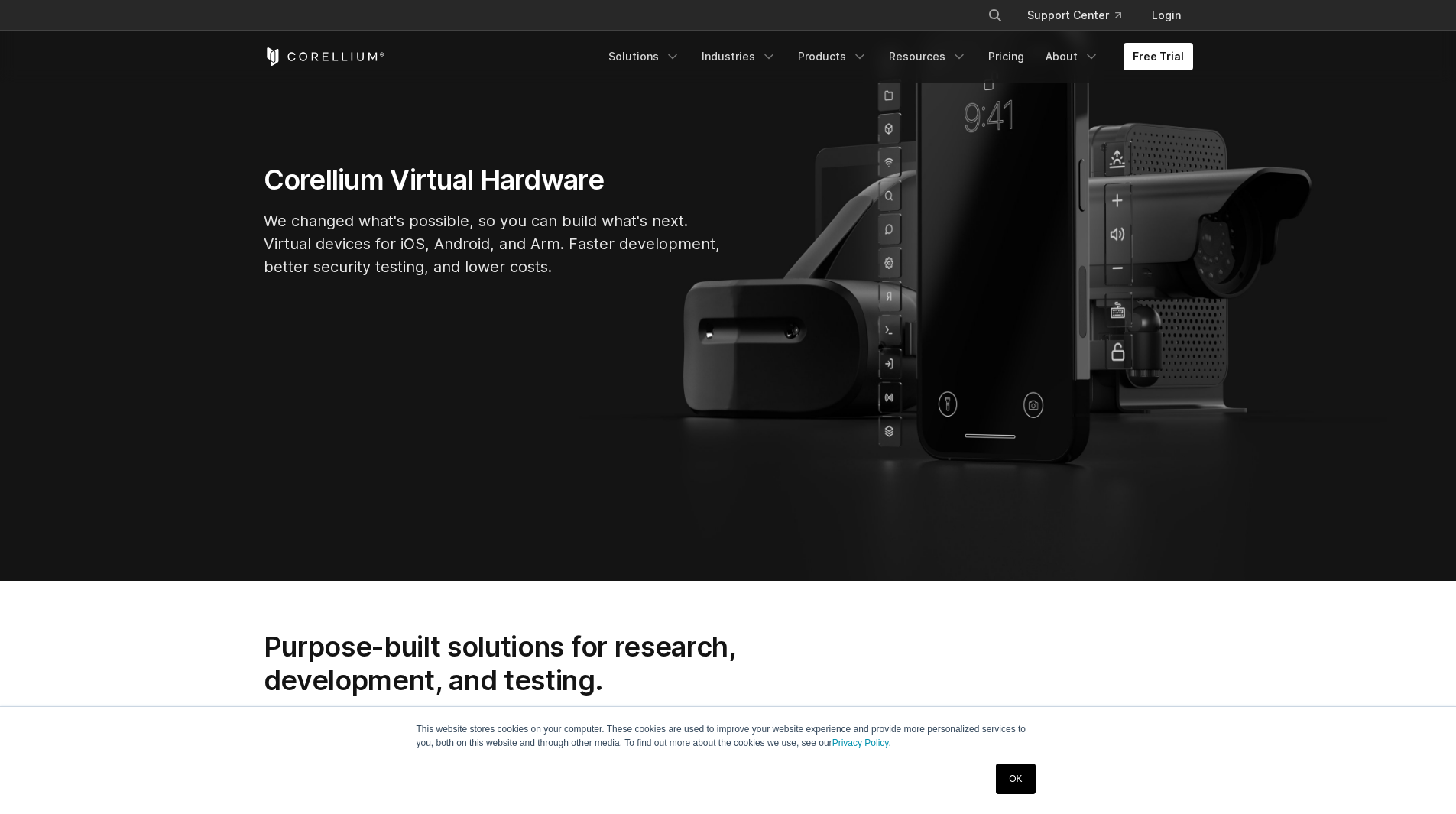
scroll to position [408, 0]
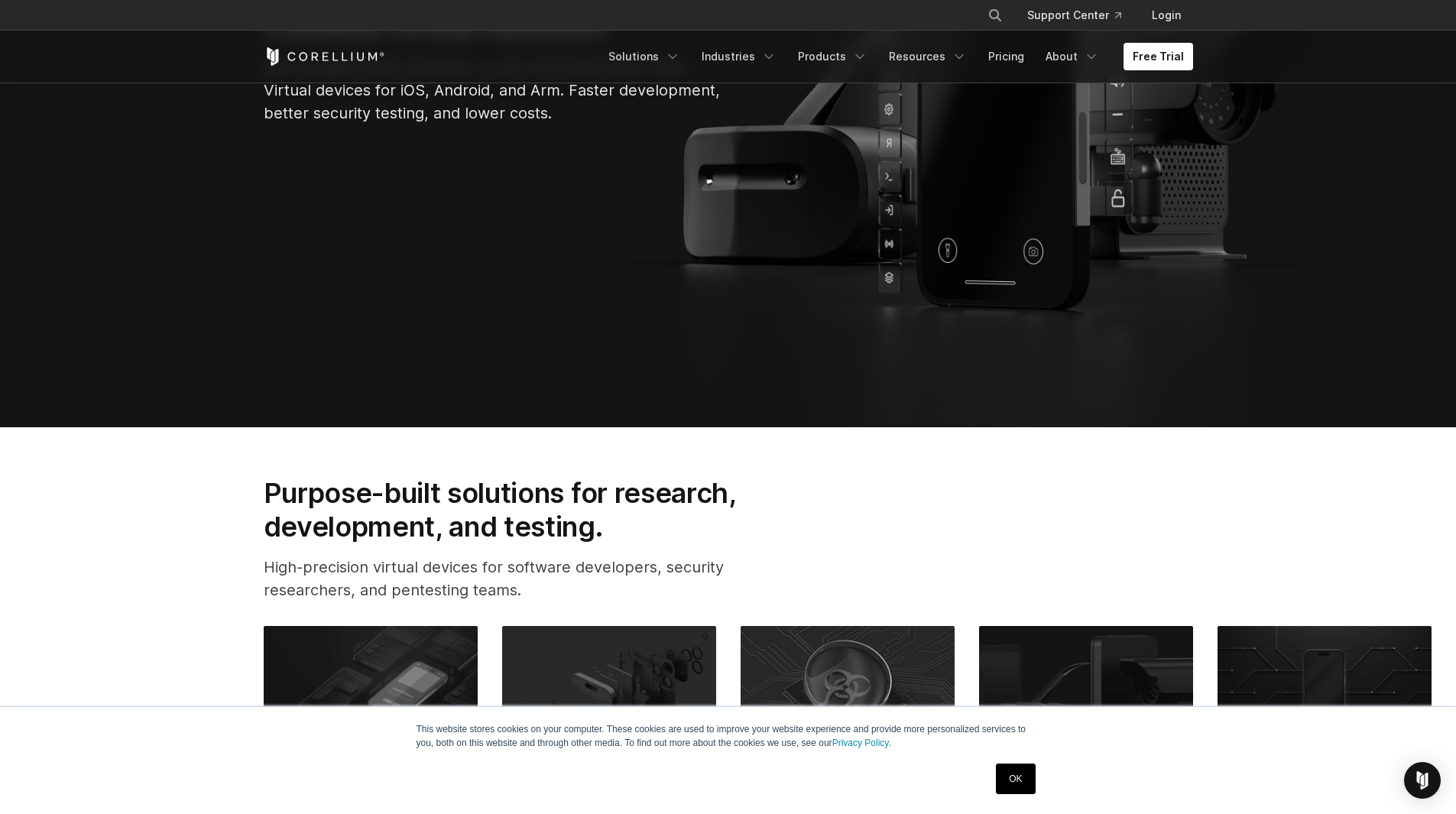
click at [1023, 776] on link "OK" at bounding box center [1015, 779] width 39 height 30
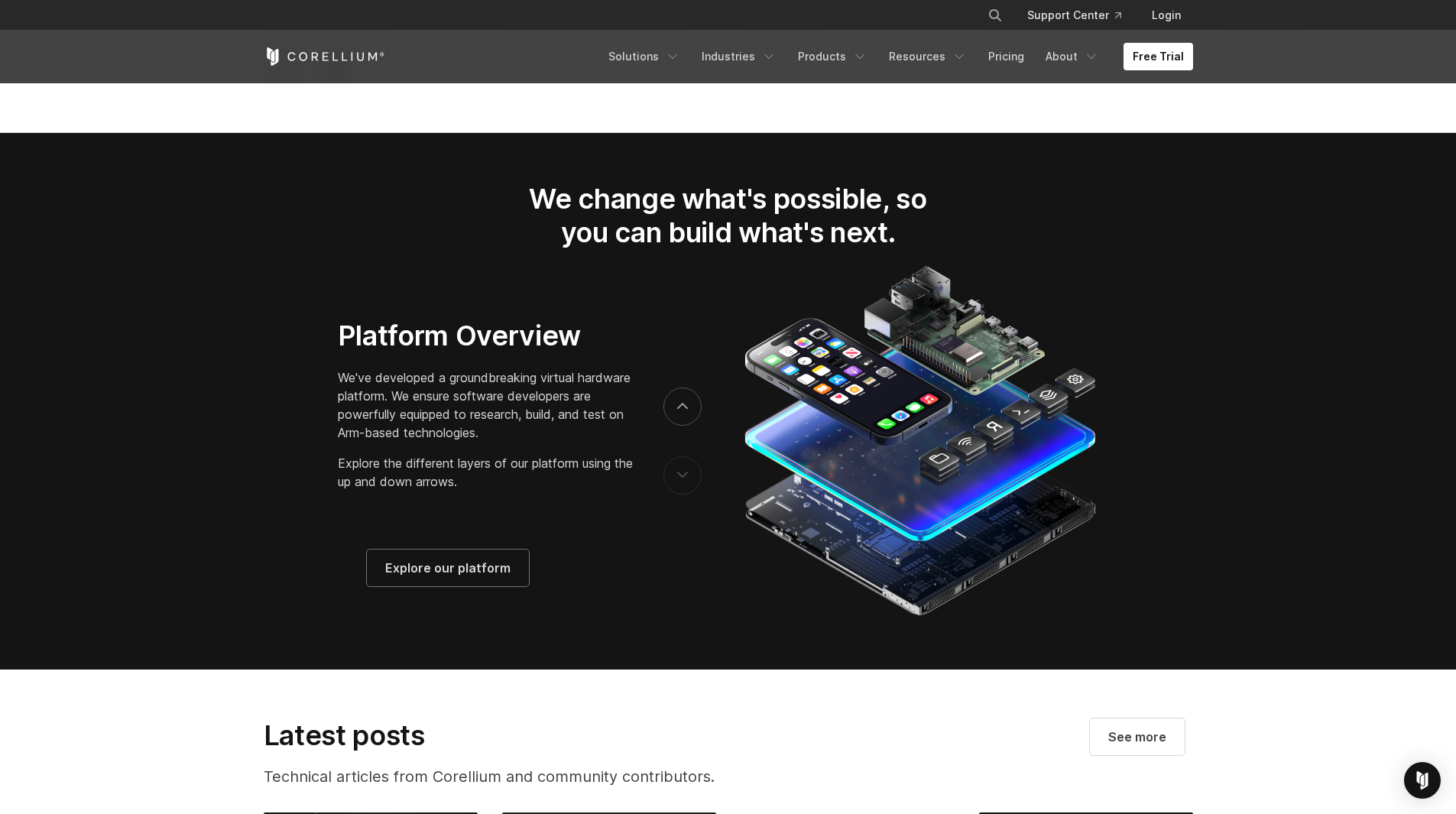
scroll to position [2242, 0]
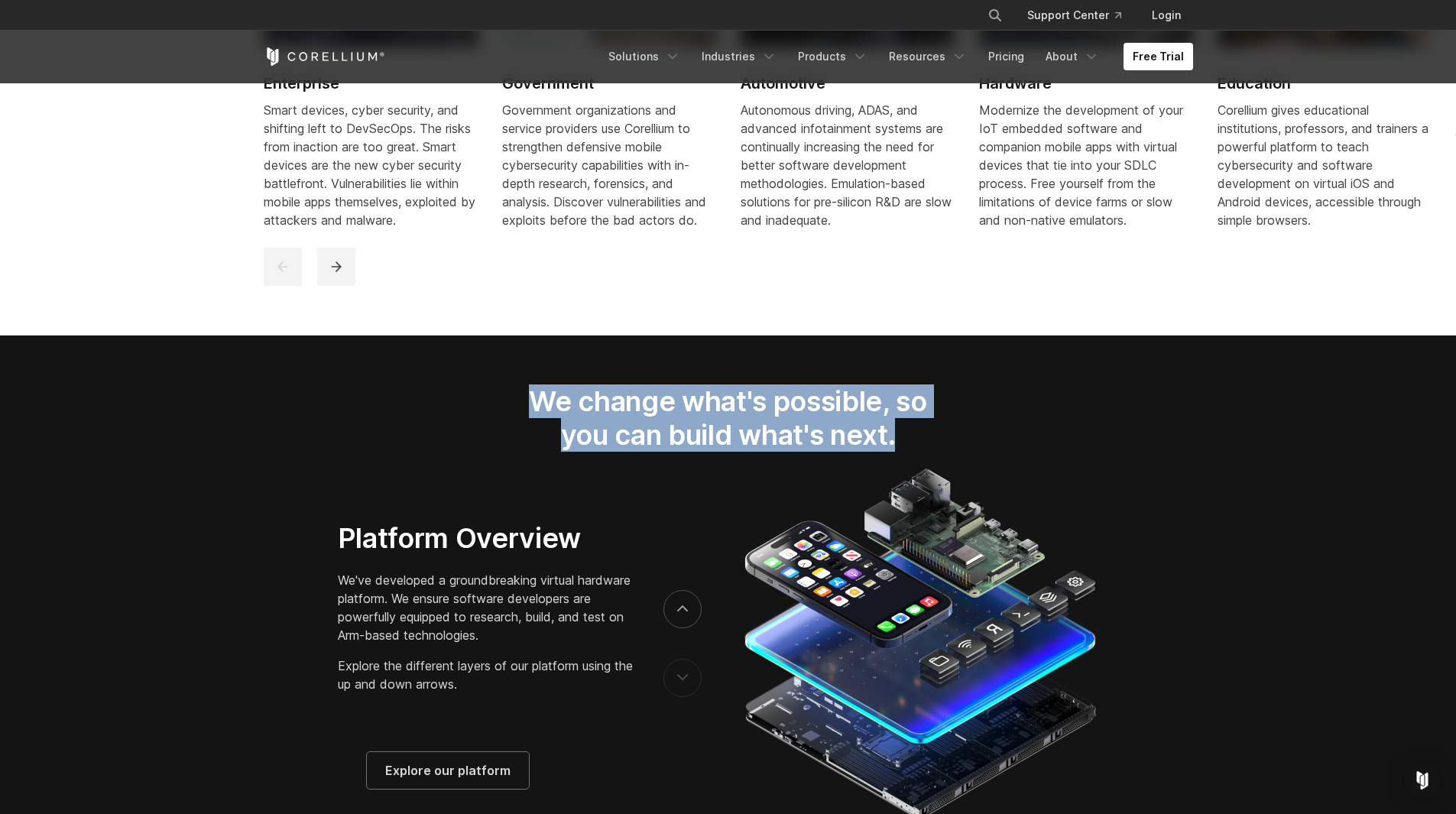
drag, startPoint x: 516, startPoint y: 406, endPoint x: 970, endPoint y: 457, distance: 456.9
click at [970, 457] on div "We change what's possible, so you can build what's next." at bounding box center [728, 425] width 959 height 81
drag, startPoint x: 514, startPoint y: 409, endPoint x: 957, endPoint y: 467, distance: 446.8
click at [957, 465] on div "We change what's possible, so you can build what's next." at bounding box center [728, 425] width 480 height 81
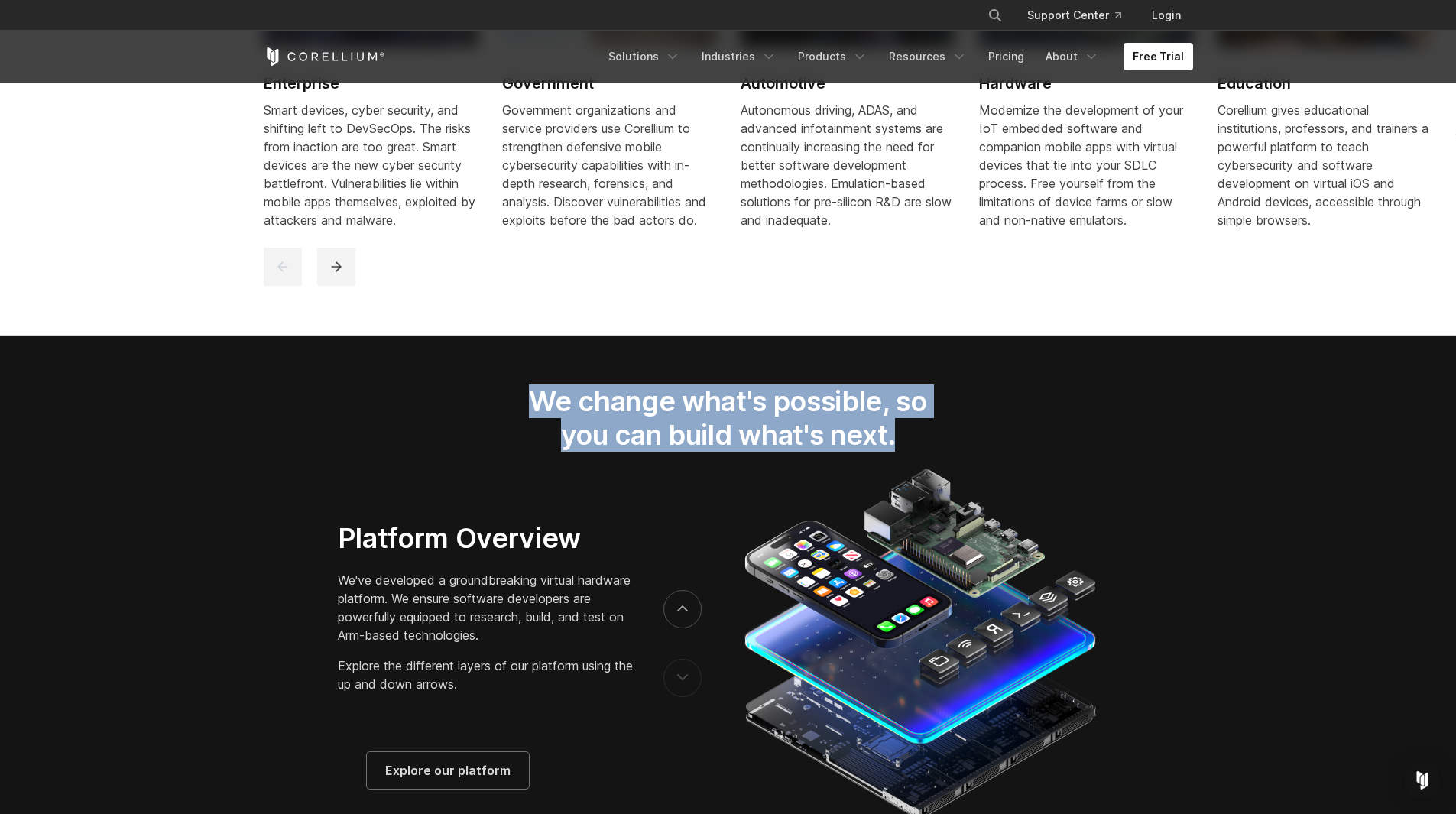
click at [957, 465] on div "We change what's possible, so you can build what's next." at bounding box center [728, 425] width 480 height 81
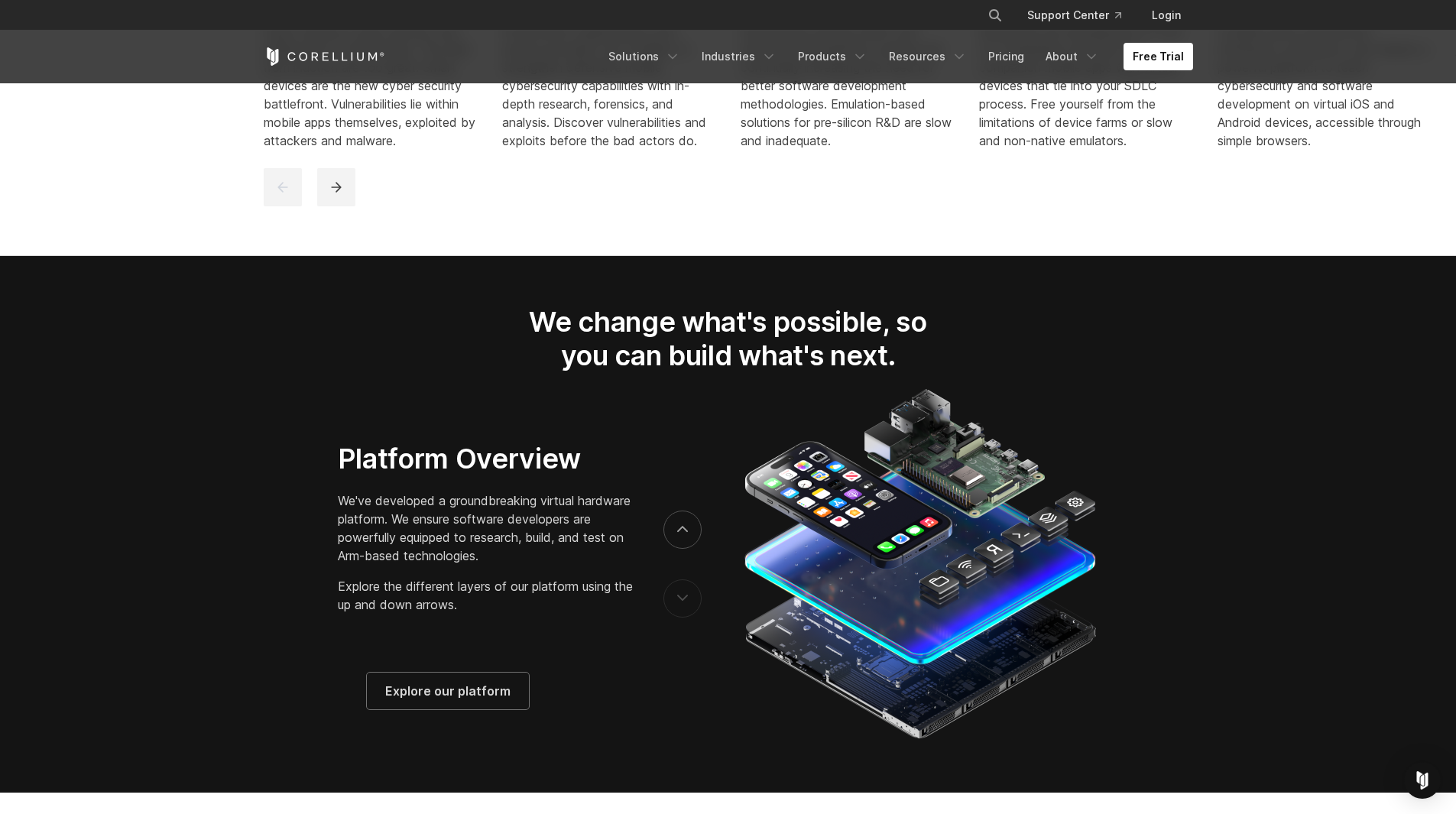
scroll to position [2446, 0]
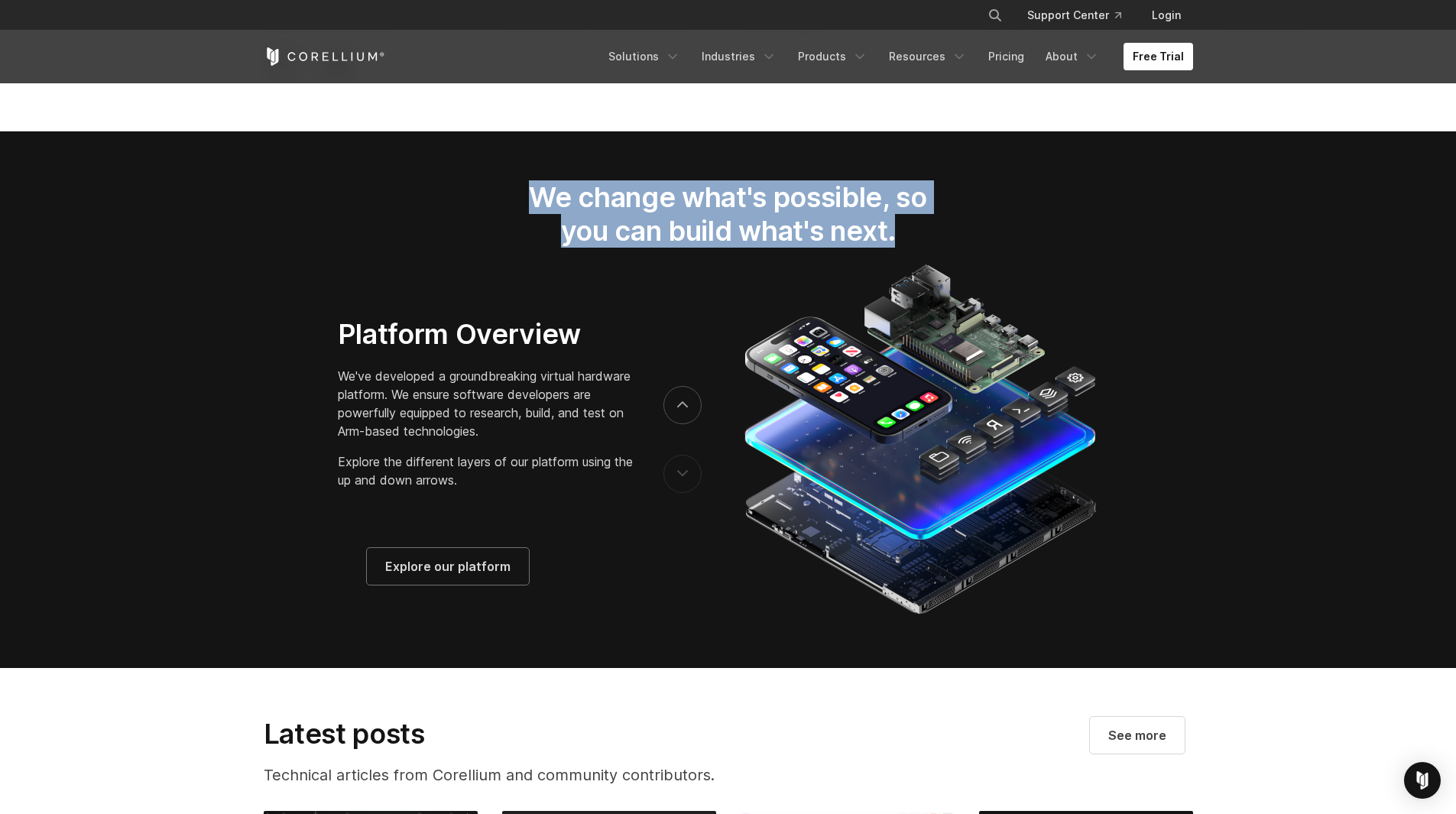
drag, startPoint x: 537, startPoint y: 212, endPoint x: 923, endPoint y: 237, distance: 386.8
click at [923, 237] on h2 "We change what's possible, so you can build what's next." at bounding box center [728, 214] width 450 height 68
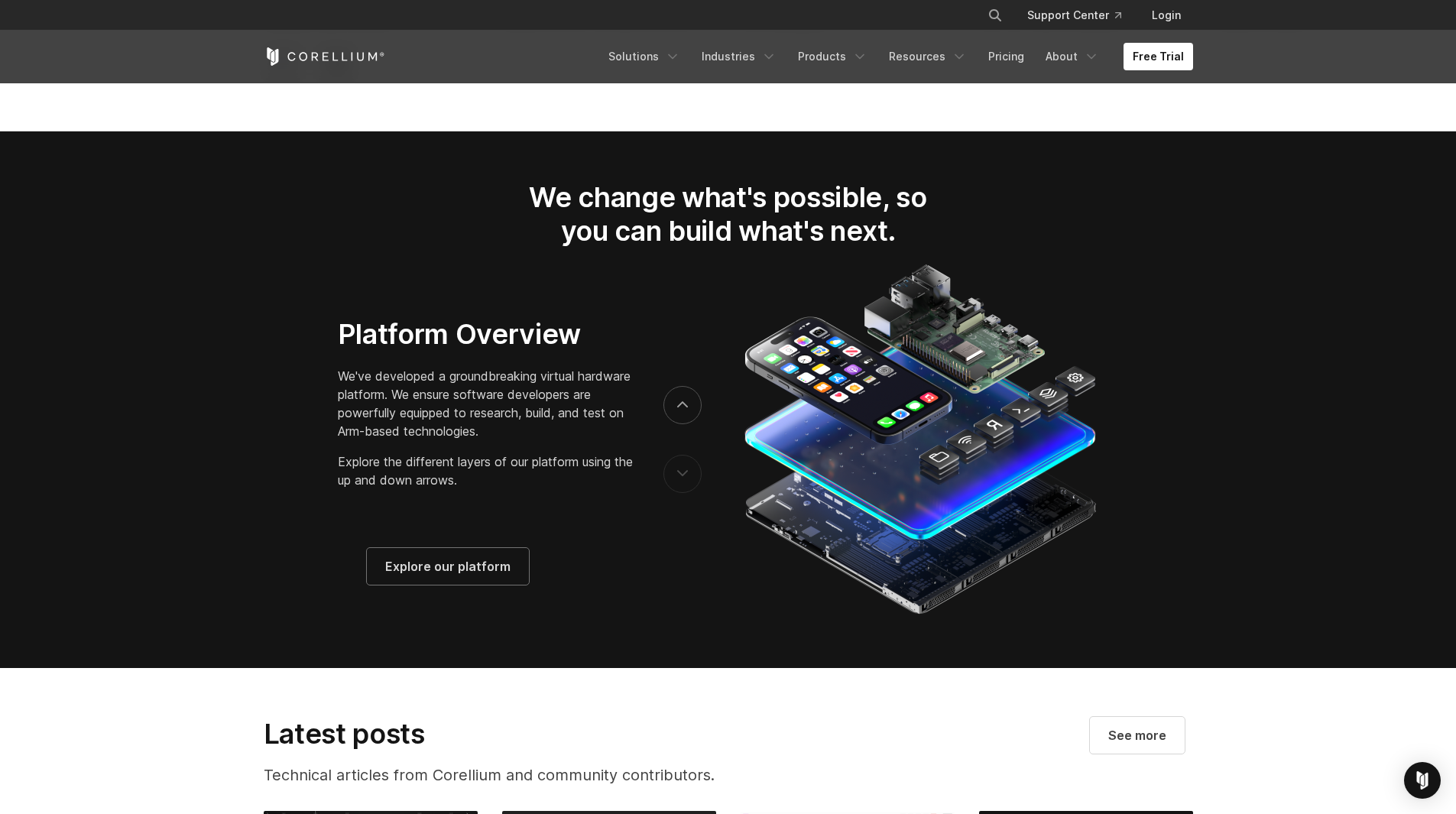
click at [682, 483] on button "previous" at bounding box center [683, 474] width 39 height 39
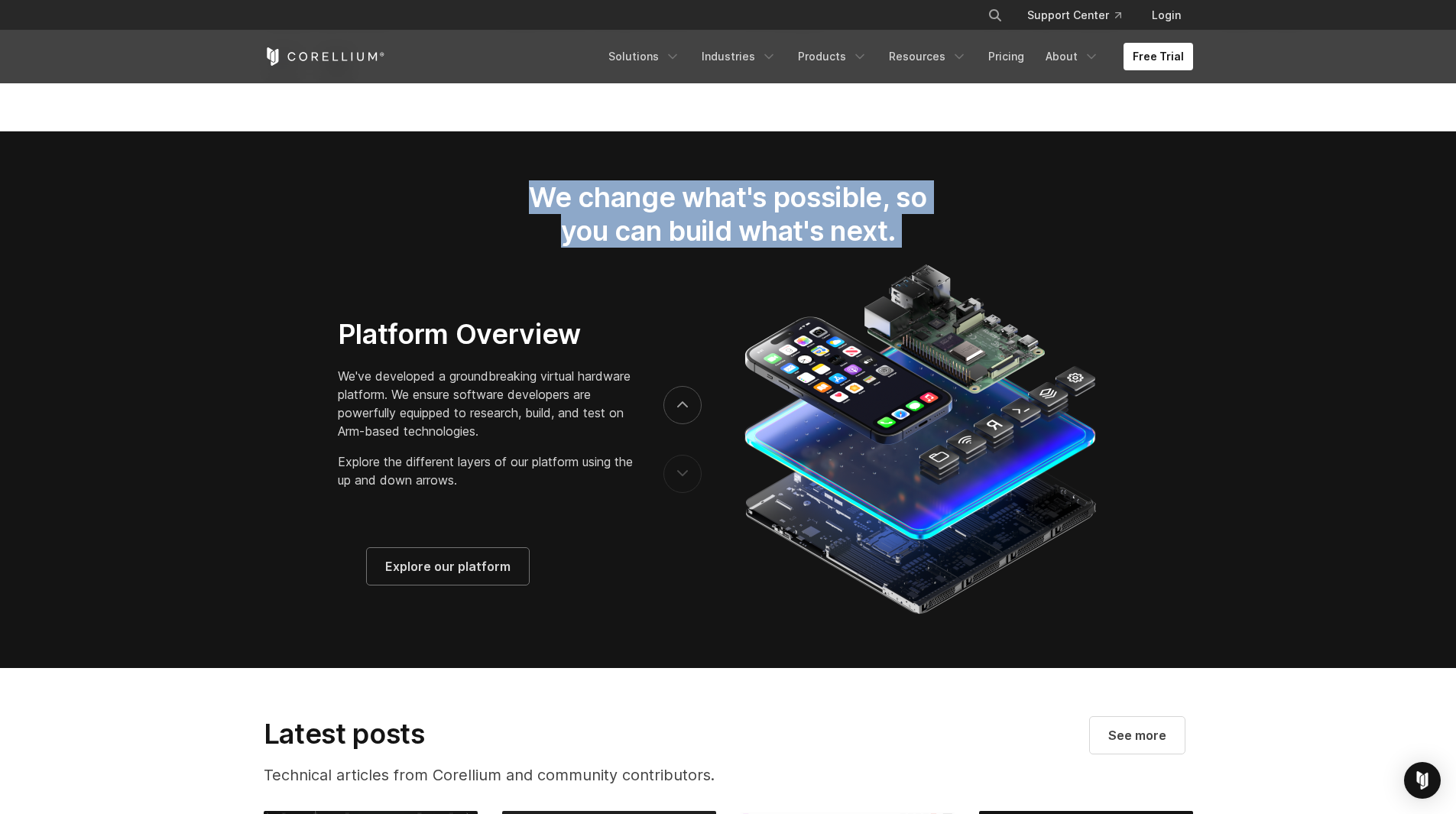
drag, startPoint x: 537, startPoint y: 203, endPoint x: 951, endPoint y: 292, distance: 423.5
click at [951, 292] on section "We change what's possible, so you can build what's next." at bounding box center [728, 400] width 1456 height 537
click at [962, 261] on div "We change what's possible, so you can build what's next." at bounding box center [728, 221] width 480 height 81
drag, startPoint x: 535, startPoint y: 207, endPoint x: 971, endPoint y: 290, distance: 443.8
click at [971, 290] on section "We change what's possible, so you can build what's next." at bounding box center [728, 400] width 1456 height 537
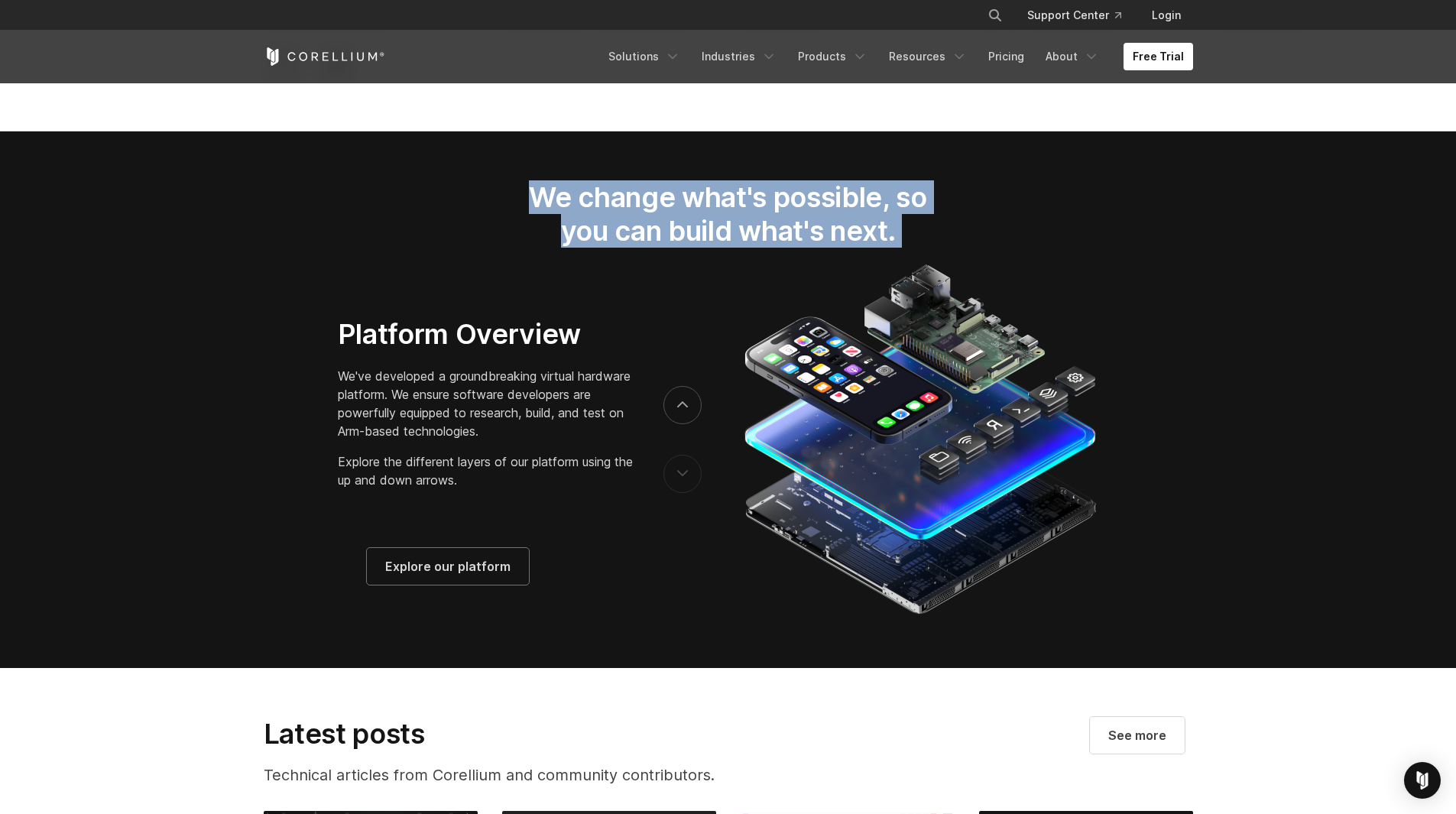
click at [963, 261] on div "We change what's possible, so you can build what's next." at bounding box center [728, 221] width 480 height 81
drag, startPoint x: 922, startPoint y: 254, endPoint x: 519, endPoint y: 173, distance: 411.1
click at [519, 173] on section "We change what's possible, so you can build what's next." at bounding box center [728, 400] width 1456 height 537
drag, startPoint x: 591, startPoint y: 228, endPoint x: 871, endPoint y: 237, distance: 280.1
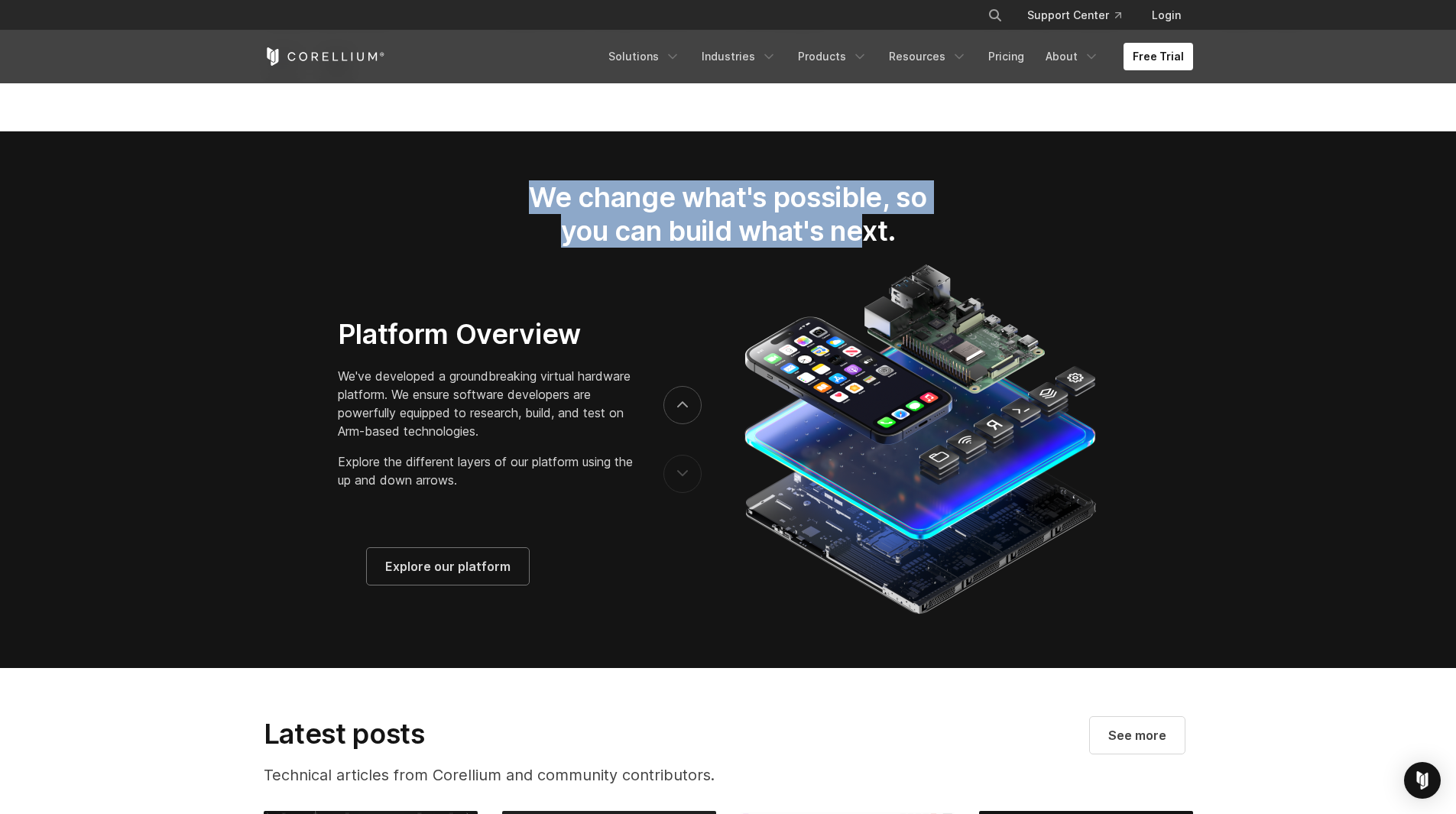
click at [871, 237] on section "We change what's possible, so you can build what's next." at bounding box center [728, 400] width 1456 height 537
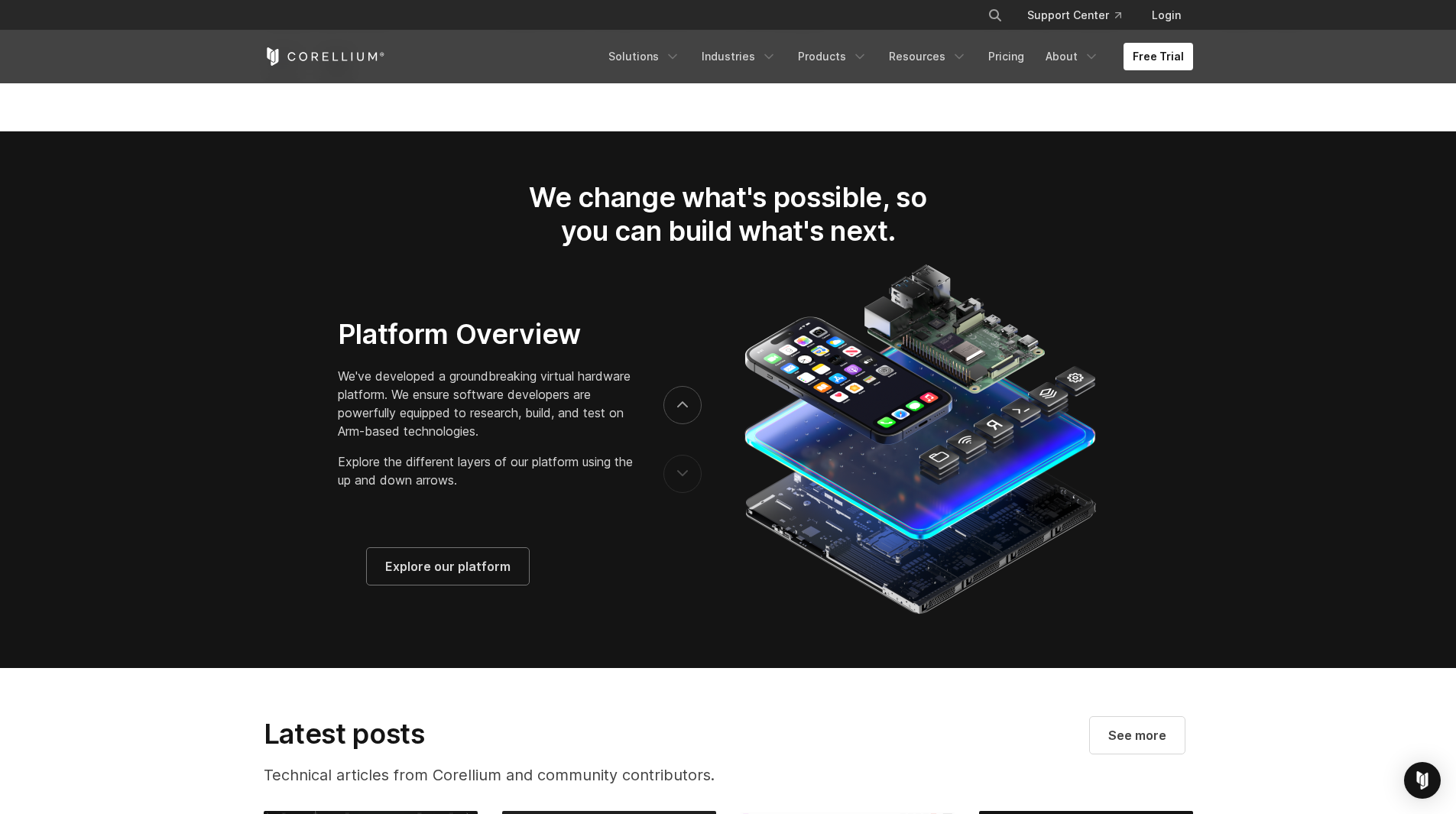
click at [897, 243] on h2 "We change what's possible, so you can build what's next." at bounding box center [728, 214] width 450 height 68
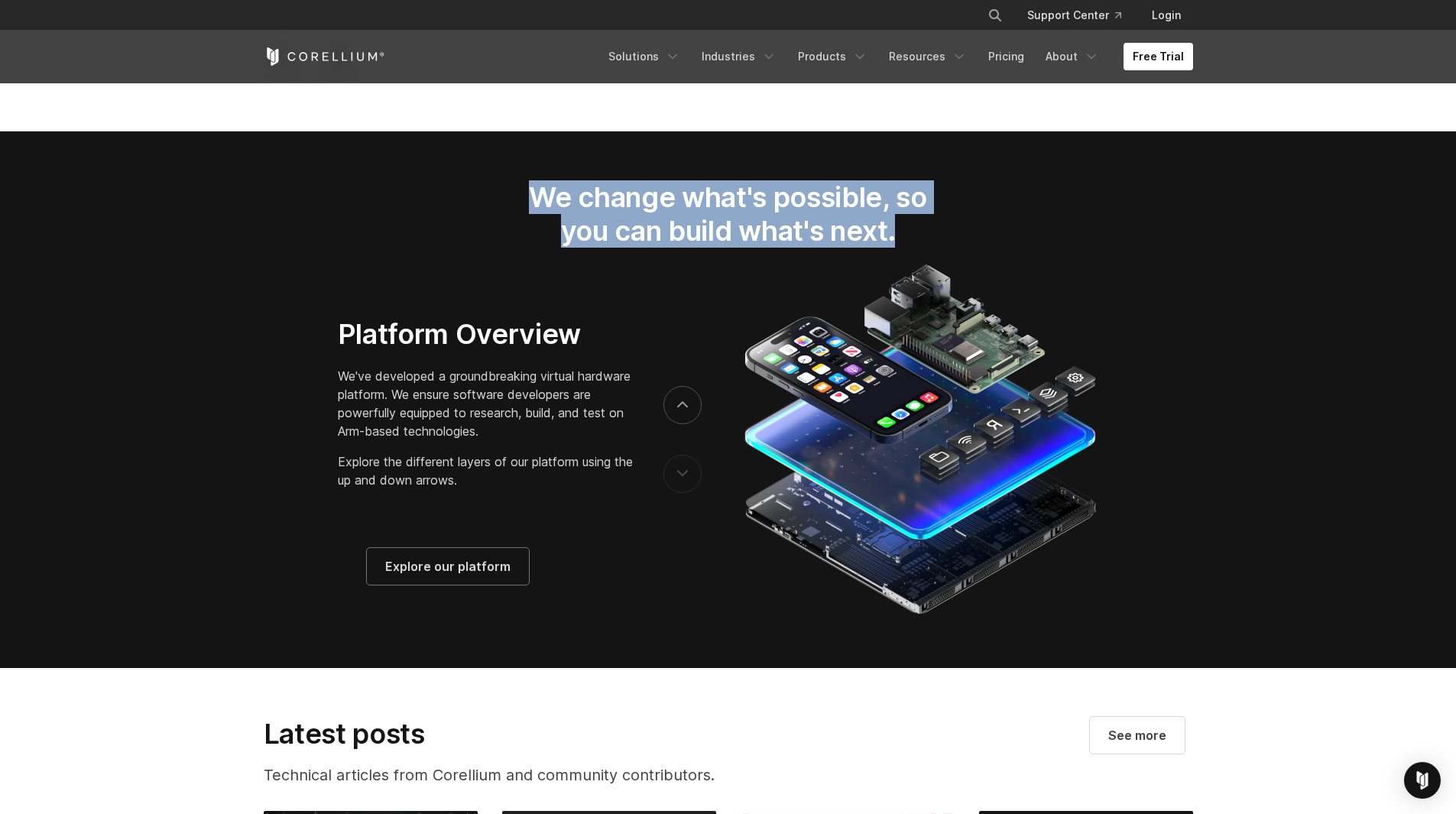
drag, startPoint x: 897, startPoint y: 250, endPoint x: 488, endPoint y: 201, distance: 411.9
click at [488, 201] on div "We change what's possible, so you can build what's next." at bounding box center [728, 221] width 480 height 81
drag, startPoint x: 502, startPoint y: 212, endPoint x: 993, endPoint y: 284, distance: 496.3
click at [993, 284] on section "We change what's possible, so you can build what's next." at bounding box center [728, 400] width 1456 height 537
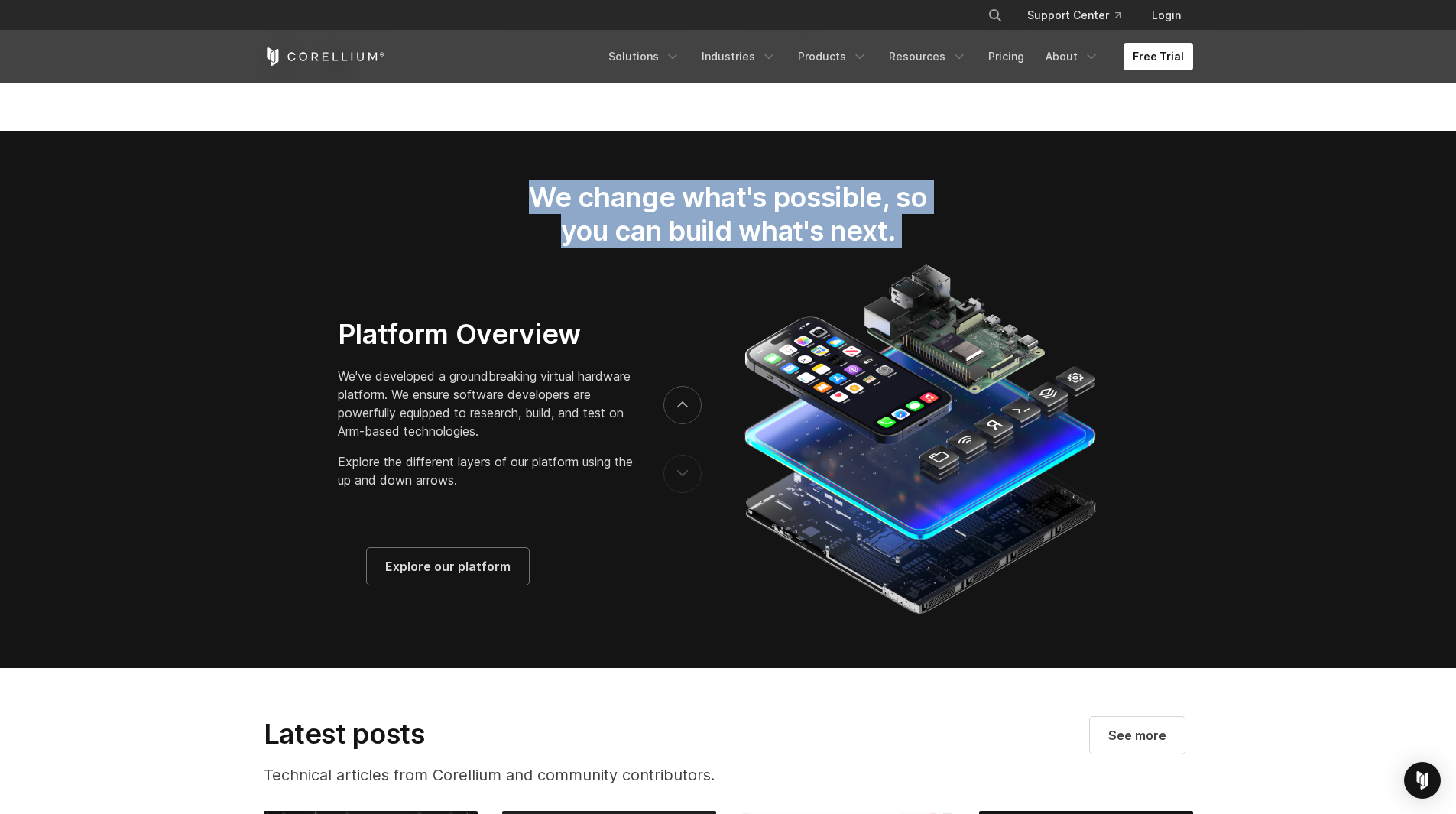
click at [993, 279] on img at bounding box center [918, 440] width 365 height 359
click at [511, 242] on h2 "We change what's possible, so you can build what's next." at bounding box center [728, 214] width 450 height 68
drag, startPoint x: 583, startPoint y: 232, endPoint x: 913, endPoint y: 232, distance: 330.0
click at [913, 232] on h2 "We change what's possible, so you can build what's next." at bounding box center [728, 214] width 450 height 68
click at [917, 239] on h2 "We change what's possible, so you can build what's next." at bounding box center [728, 214] width 450 height 68
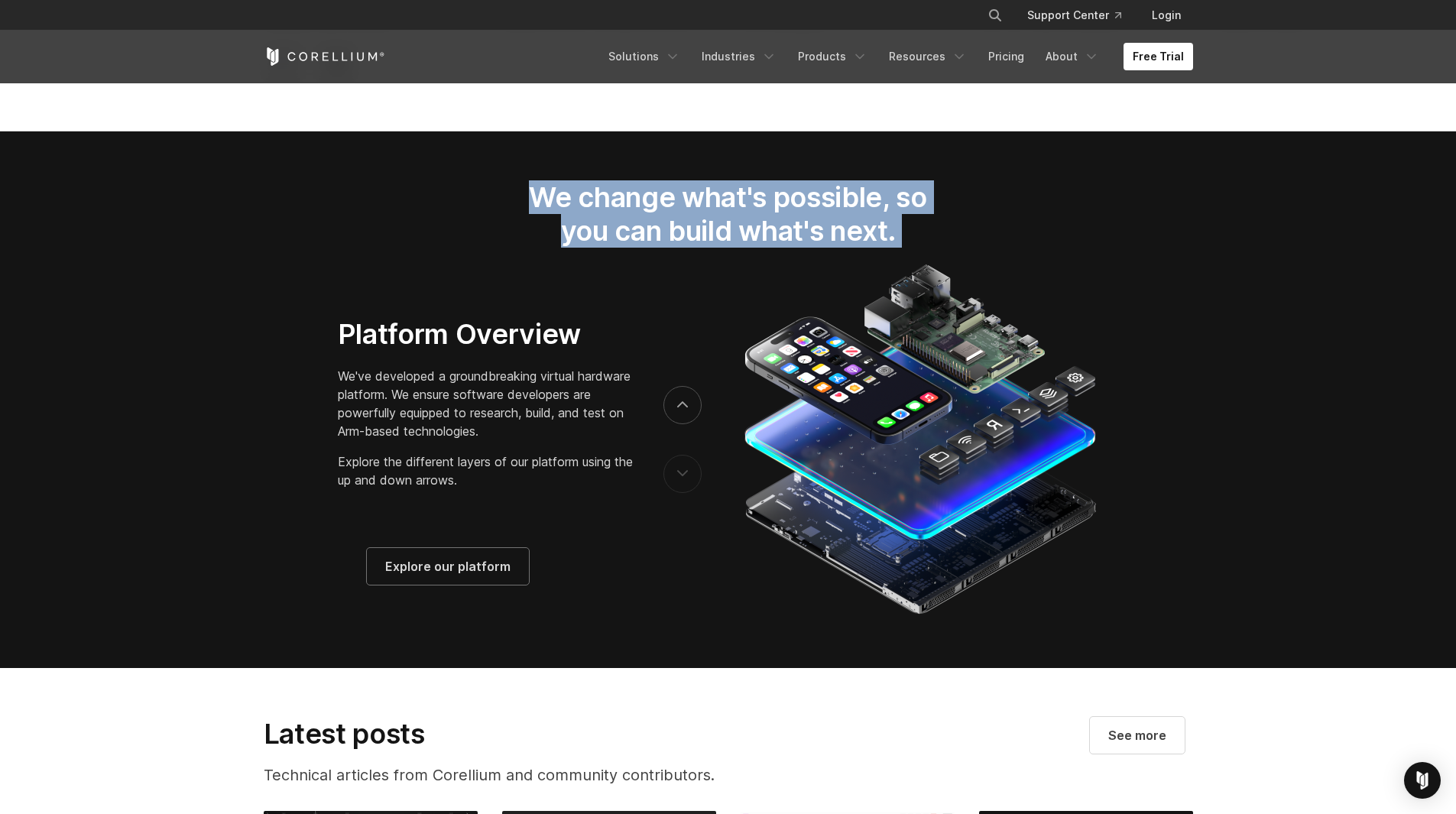
drag, startPoint x: 543, startPoint y: 212, endPoint x: 931, endPoint y: 279, distance: 393.7
click at [926, 279] on section "We change what's possible, so you can build what's next." at bounding box center [728, 400] width 1456 height 537
click at [979, 252] on div "We change what's possible, so you can build what's next." at bounding box center [728, 221] width 959 height 81
drag, startPoint x: 926, startPoint y: 259, endPoint x: 535, endPoint y: 213, distance: 393.7
click at [535, 213] on h2 "We change what's possible, so you can build what's next." at bounding box center [728, 214] width 450 height 68
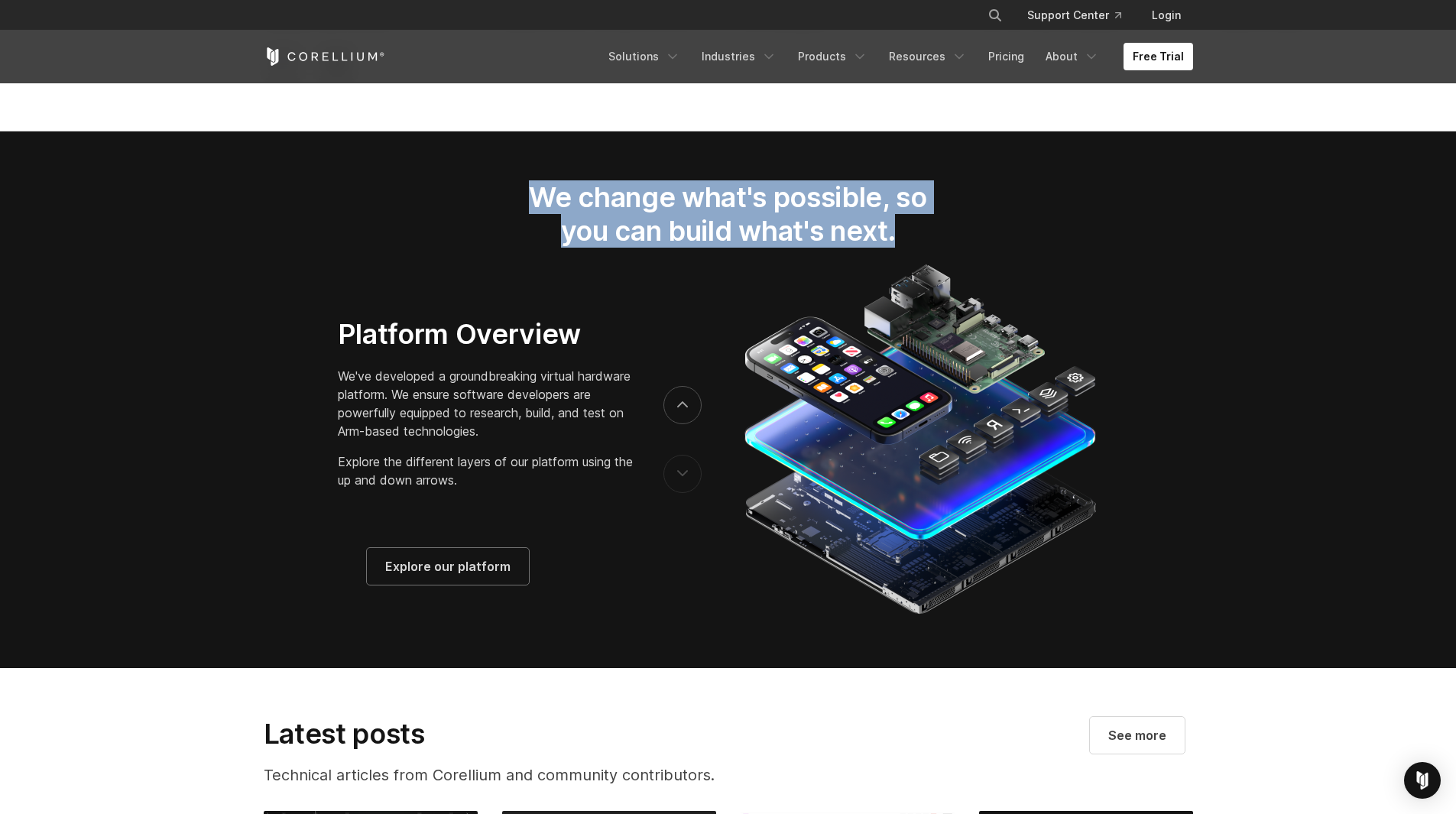
click at [535, 213] on h2 "We change what's possible, so you can build what's next." at bounding box center [728, 214] width 450 height 68
drag, startPoint x: 523, startPoint y: 214, endPoint x: 968, endPoint y: 253, distance: 446.7
click at [971, 253] on div "We change what's possible, so you can build what's next." at bounding box center [728, 221] width 959 height 81
click at [968, 253] on div "We change what's possible, so you can build what's next." at bounding box center [728, 221] width 959 height 81
drag, startPoint x: 809, startPoint y: 225, endPoint x: 453, endPoint y: 149, distance: 364.0
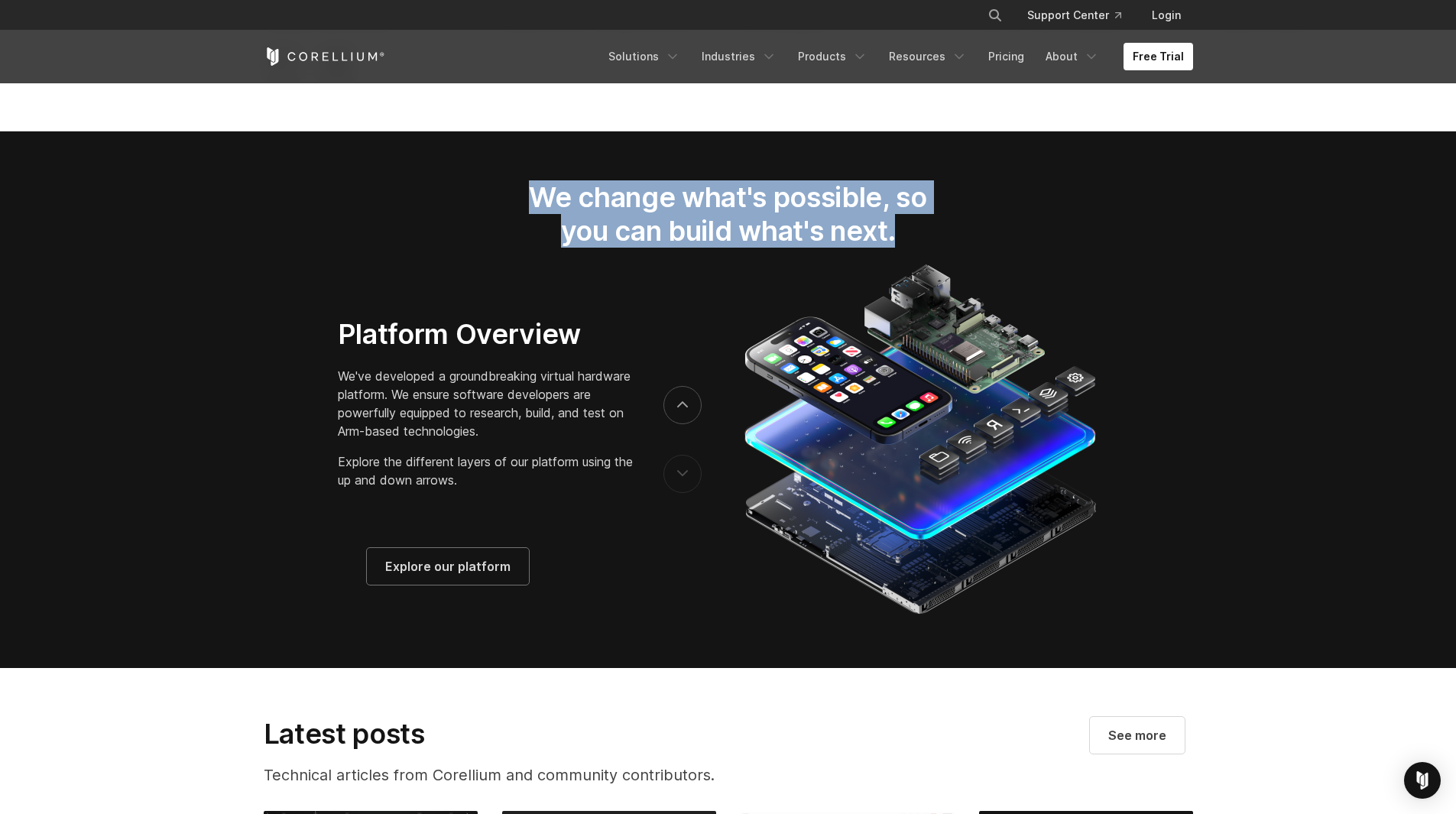
click at [453, 148] on section "We change what's possible, so you can build what's next." at bounding box center [728, 400] width 1456 height 537
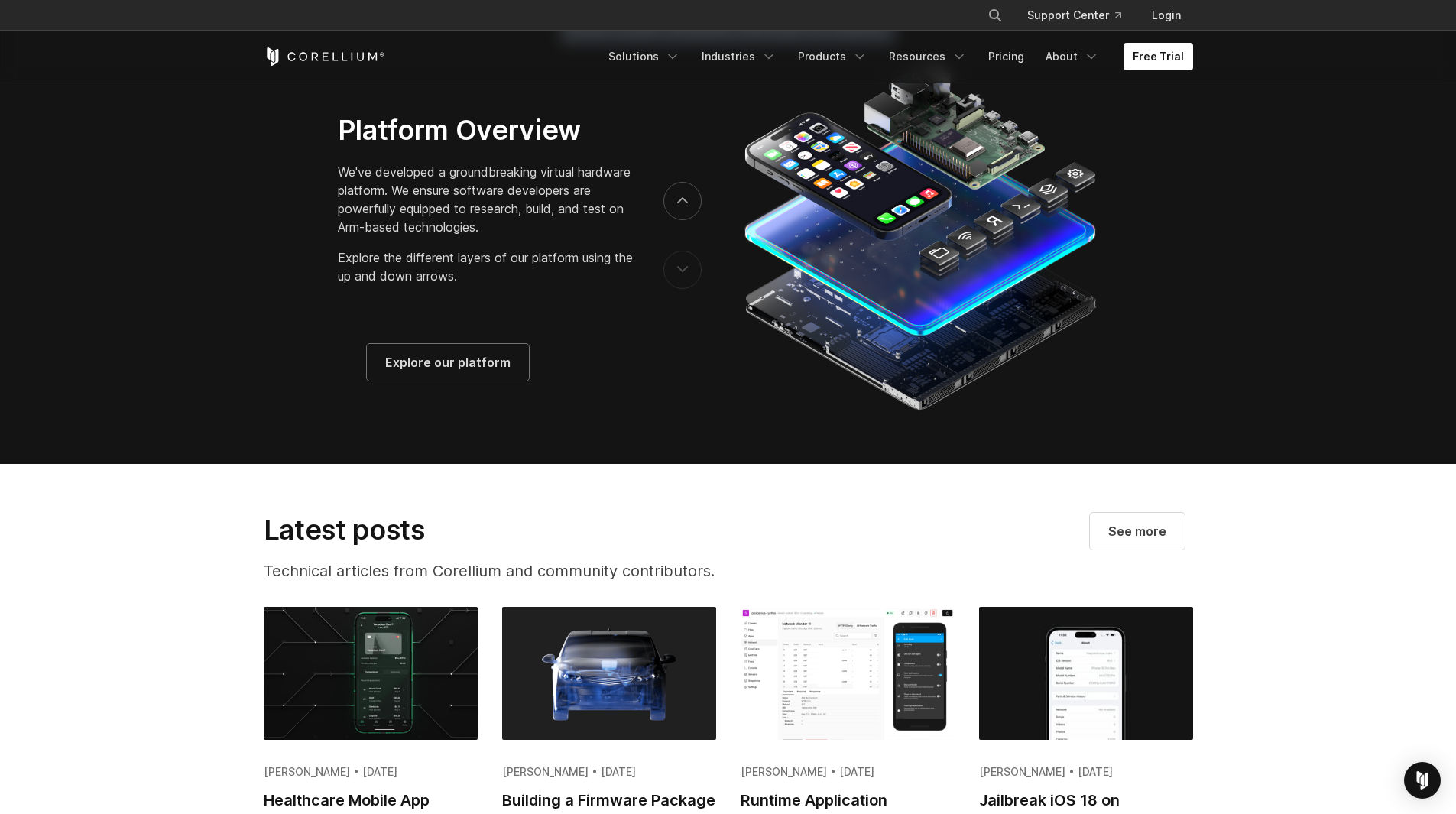
click at [682, 274] on button "previous" at bounding box center [683, 270] width 39 height 39
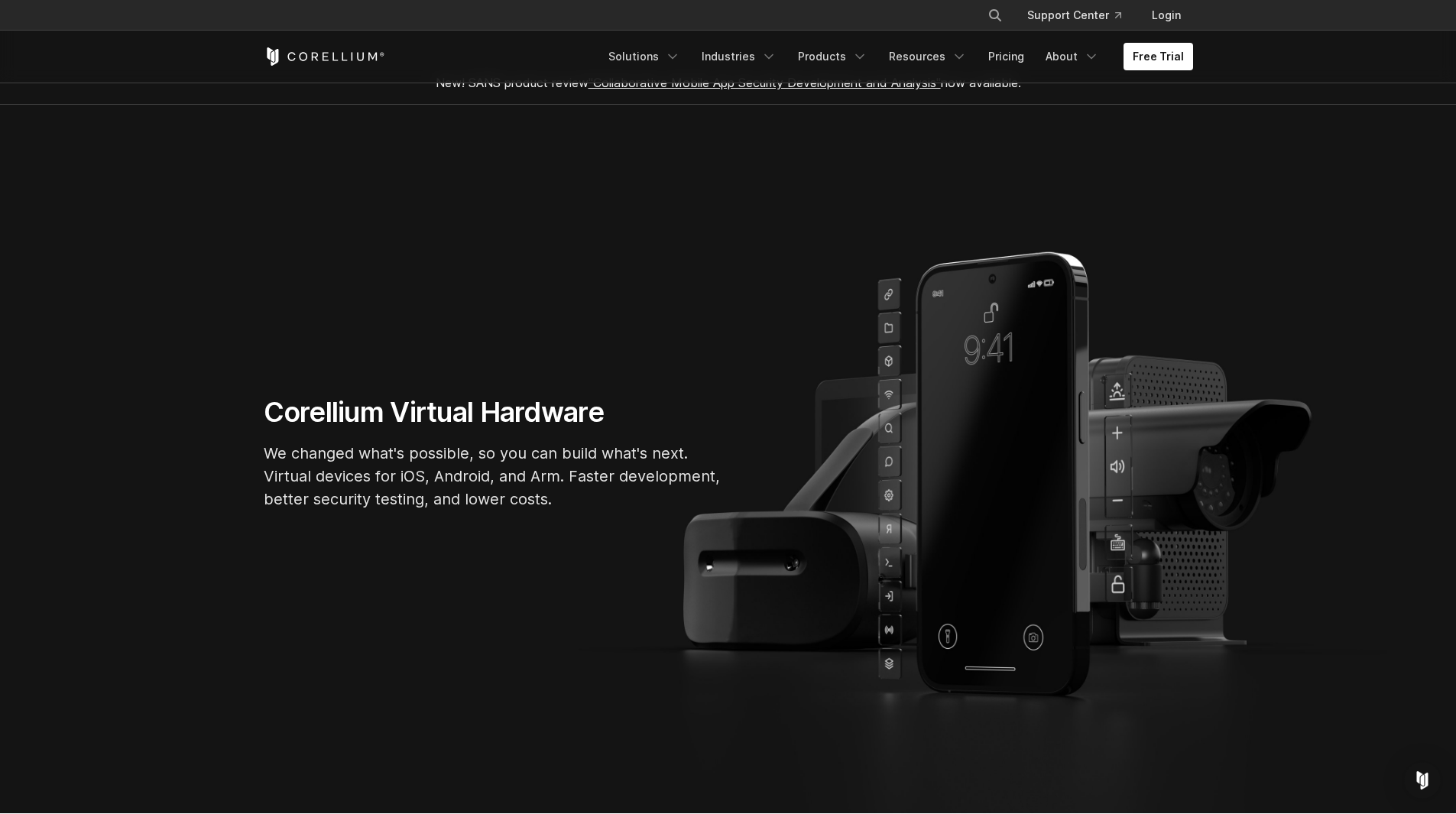
scroll to position [0, 0]
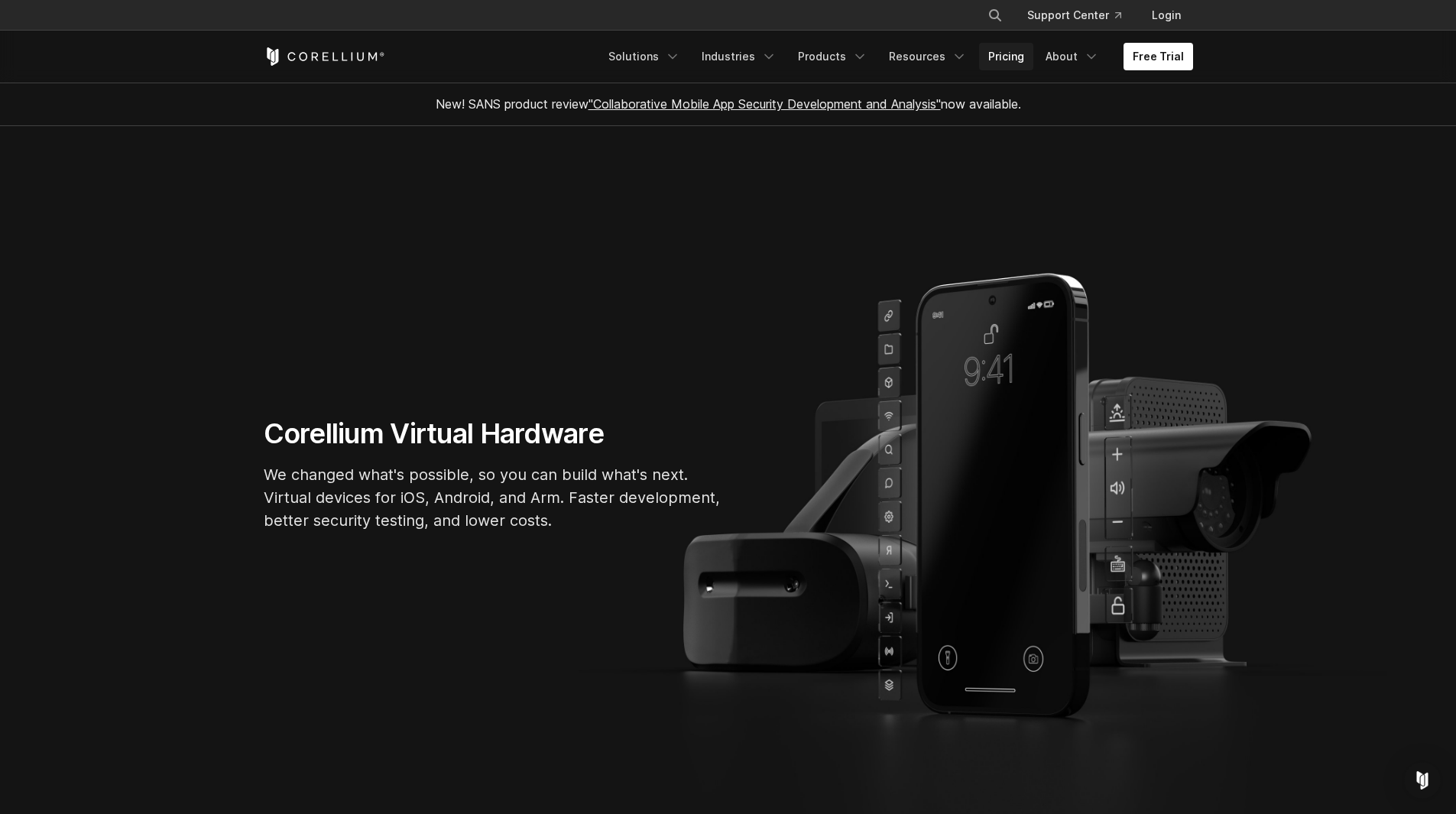
click at [1010, 64] on link "Pricing" at bounding box center [1006, 56] width 55 height 28
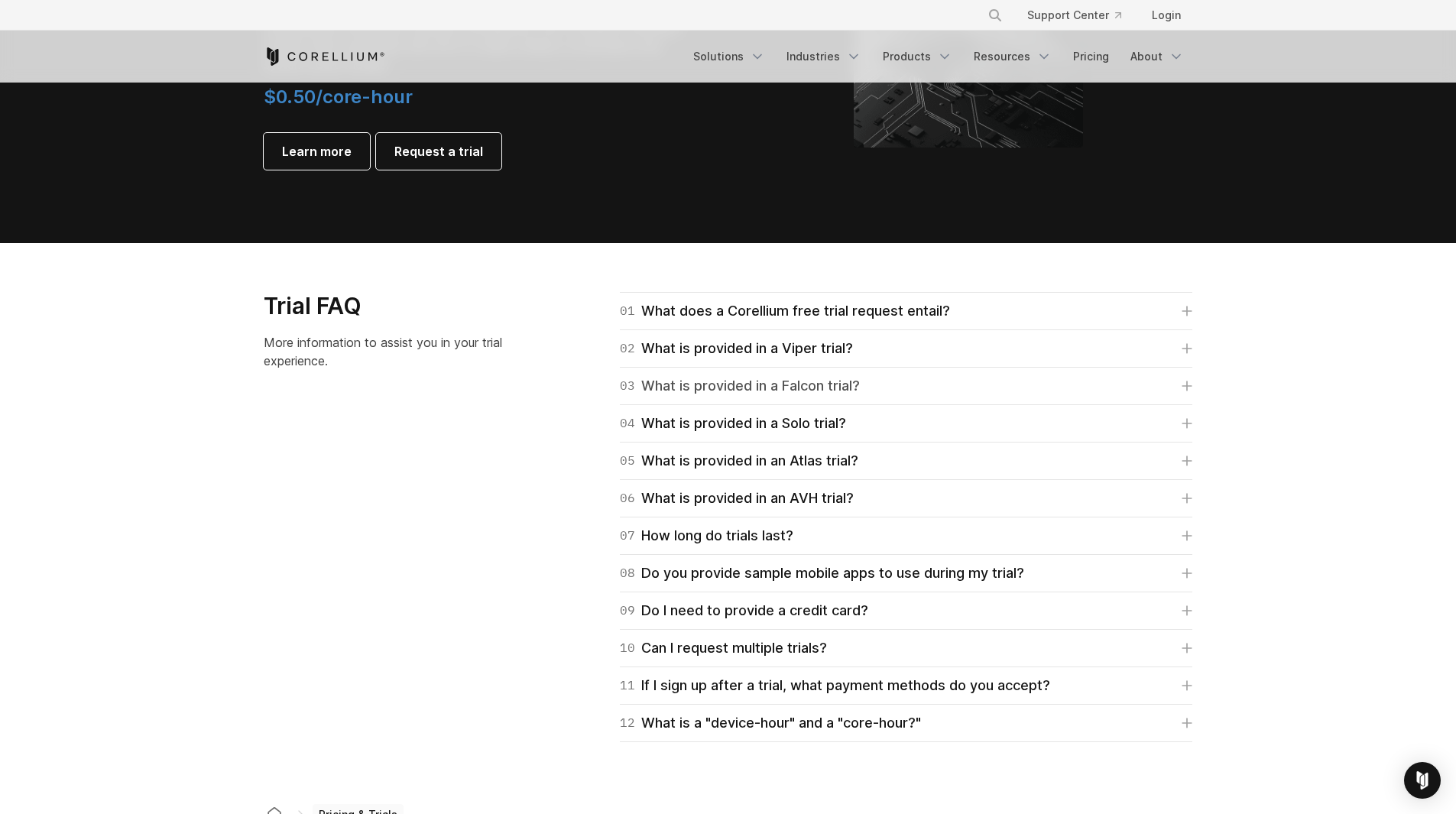
scroll to position [2039, 0]
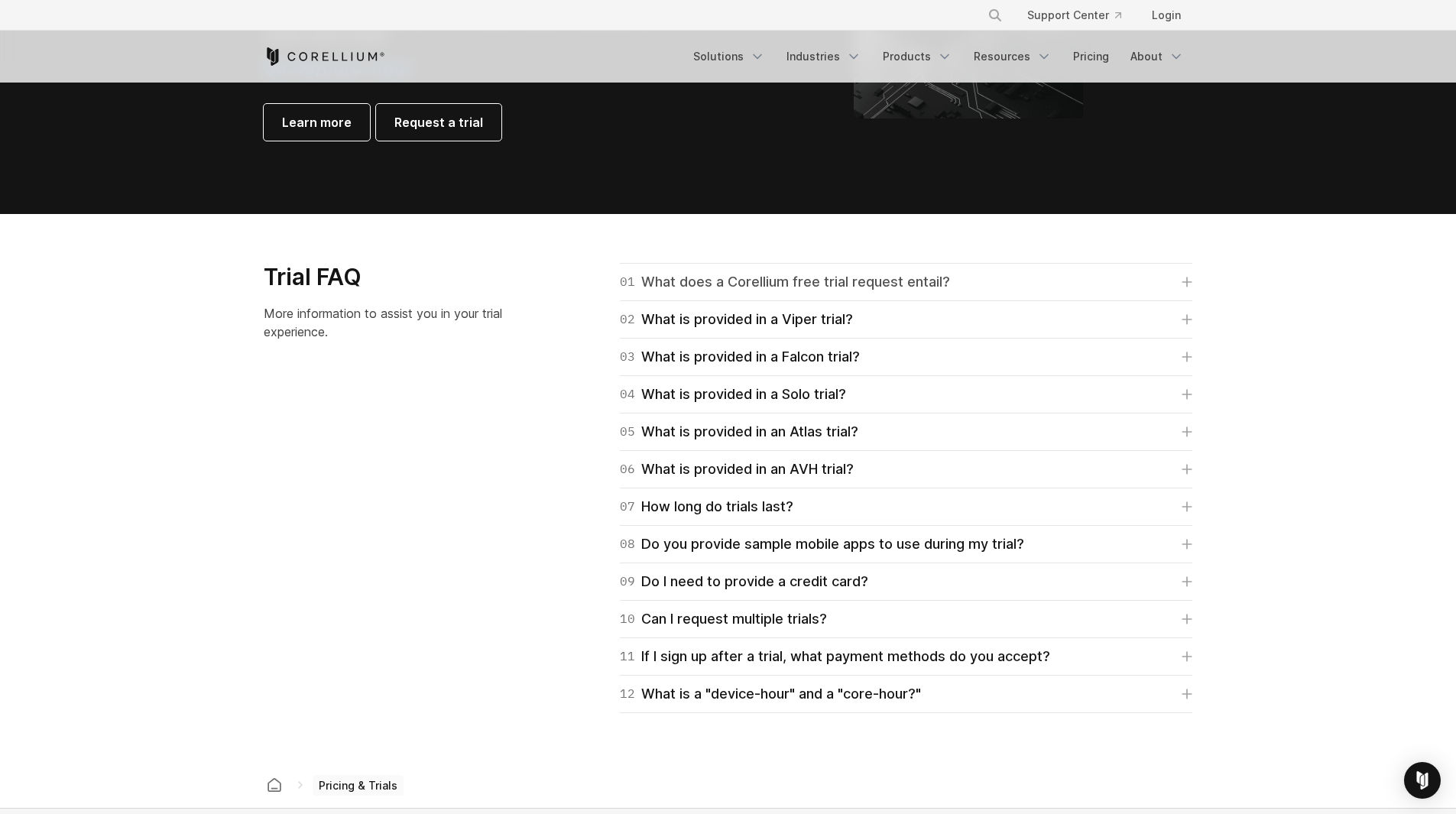
click at [943, 281] on div "01 What does a Corellium free trial request entail?" at bounding box center [785, 282] width 330 height 22
